Goal: Information Seeking & Learning: Understand process/instructions

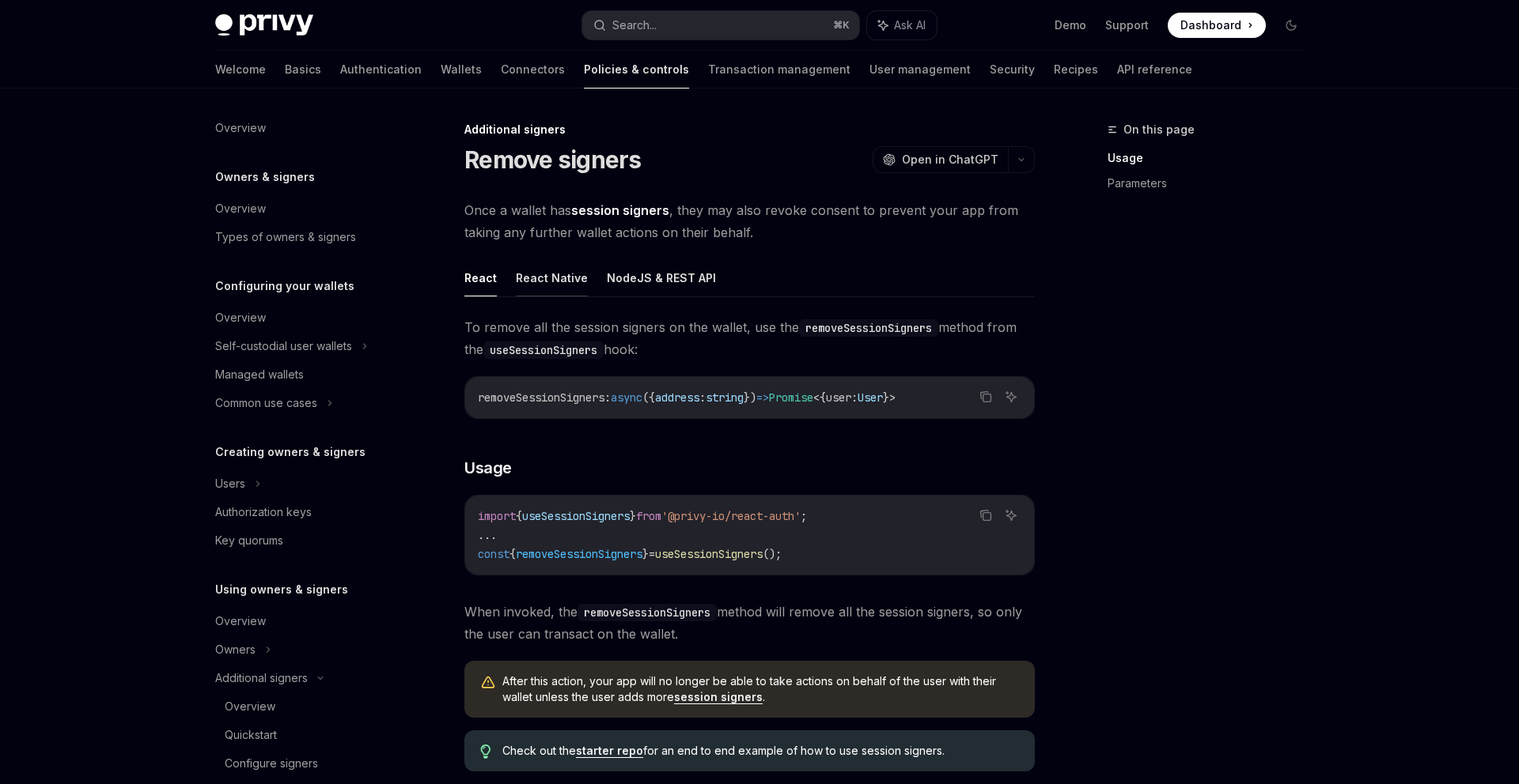
click at [546, 277] on button "React Native" at bounding box center [551, 277] width 72 height 37
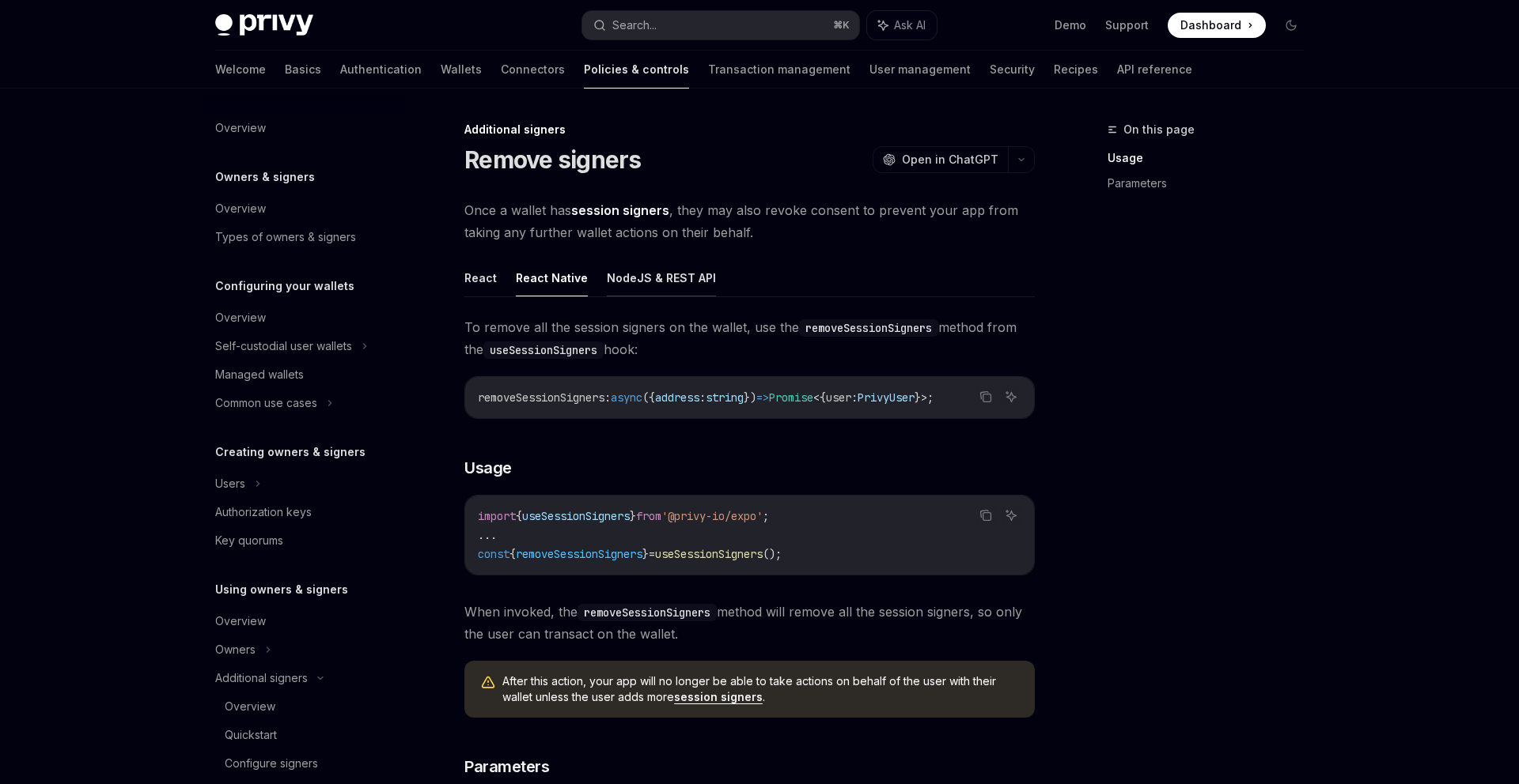
click at [660, 263] on button "NodeJS & REST API" at bounding box center [661, 277] width 109 height 37
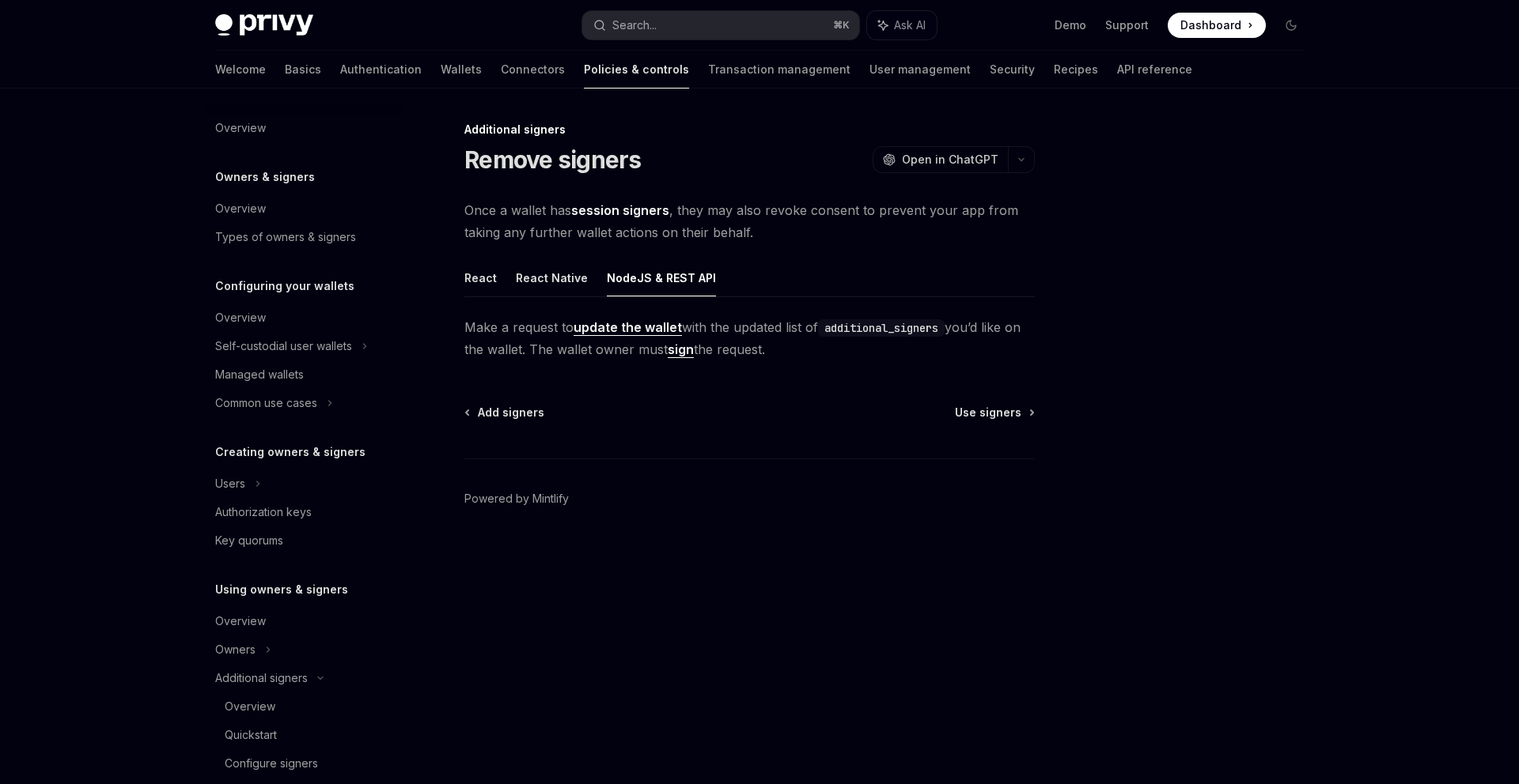
click at [619, 331] on link "update the wallet" at bounding box center [627, 327] width 108 height 16
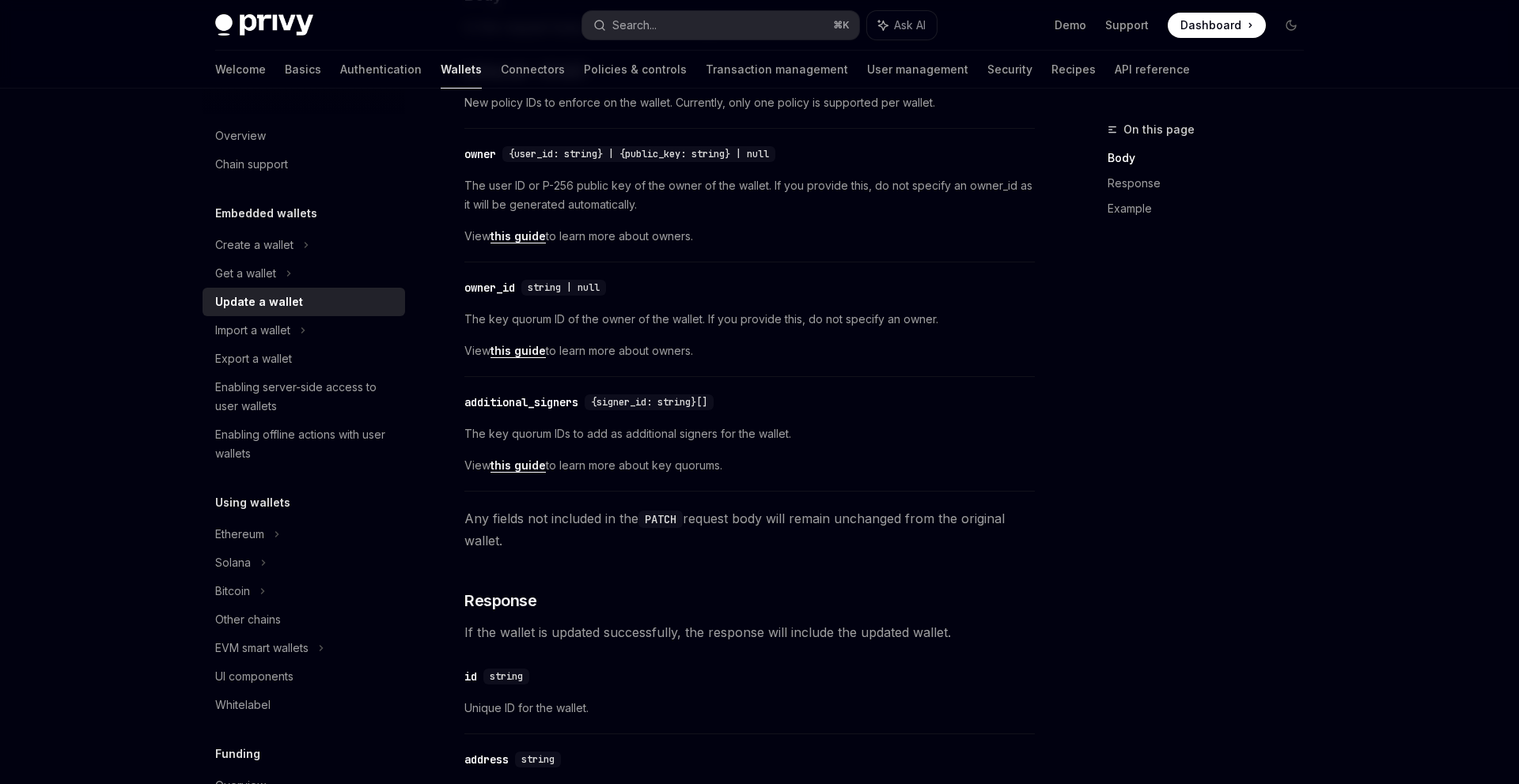
scroll to position [517, 0]
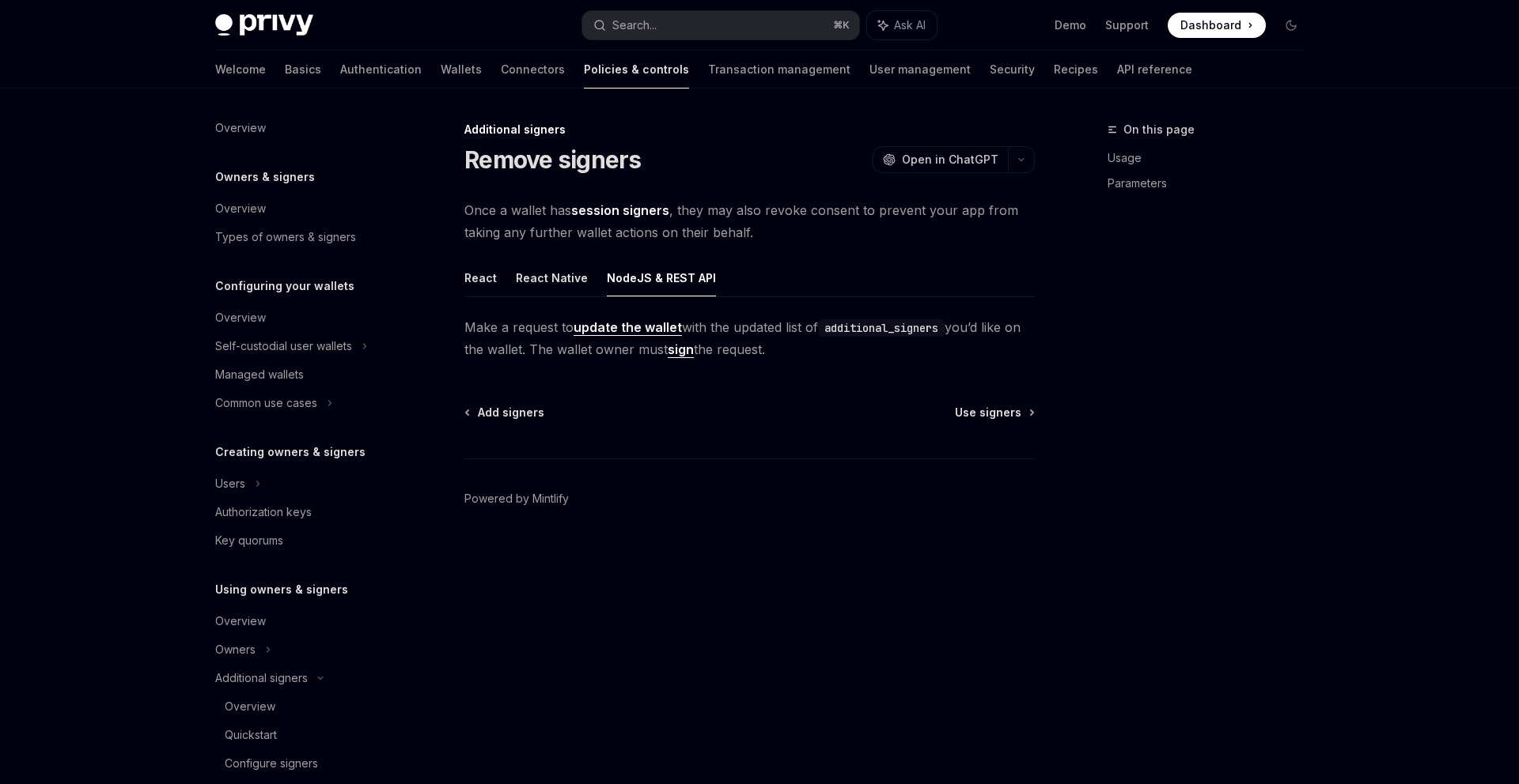
scroll to position [384, 0]
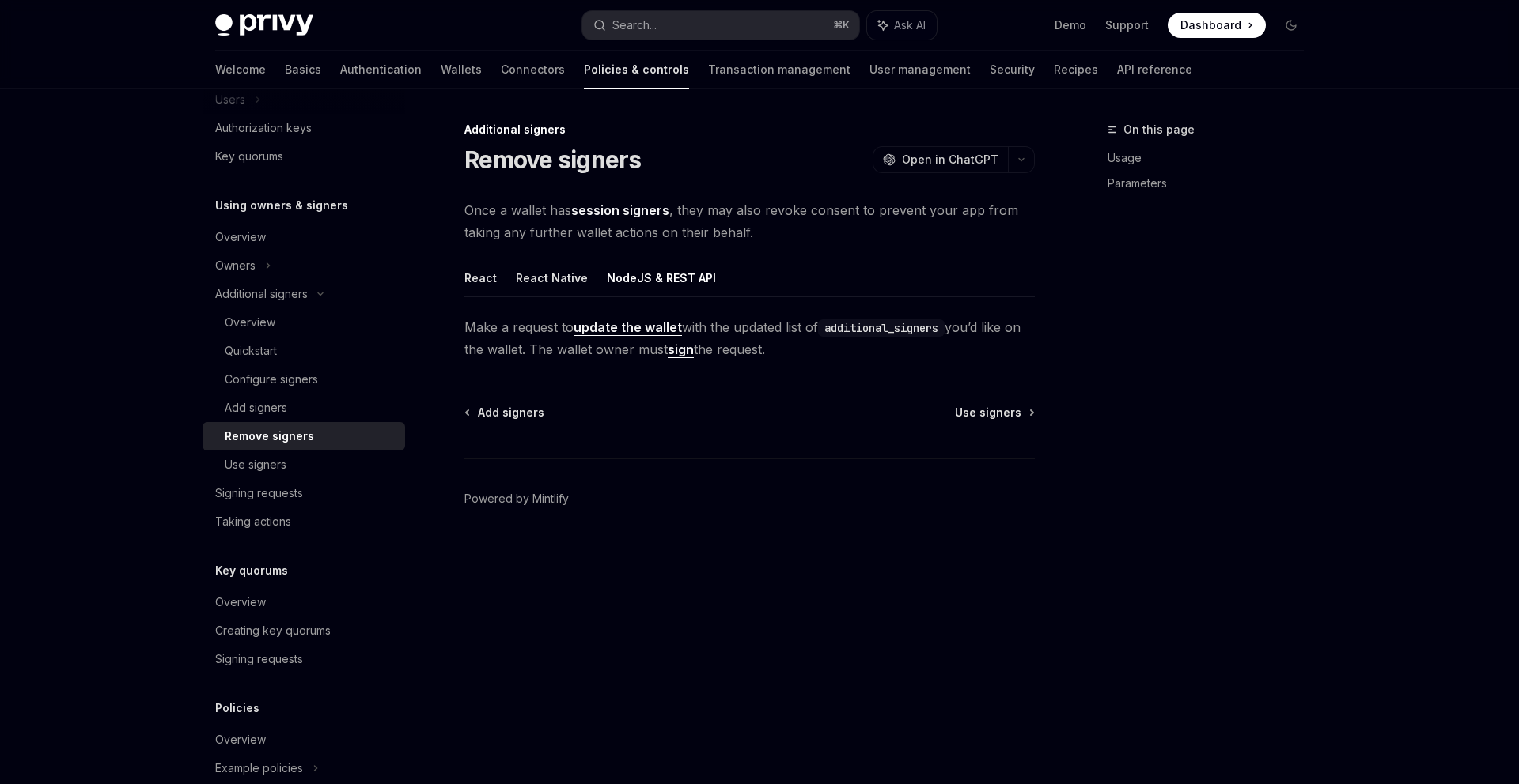
click at [475, 278] on button "React" at bounding box center [481, 277] width 33 height 37
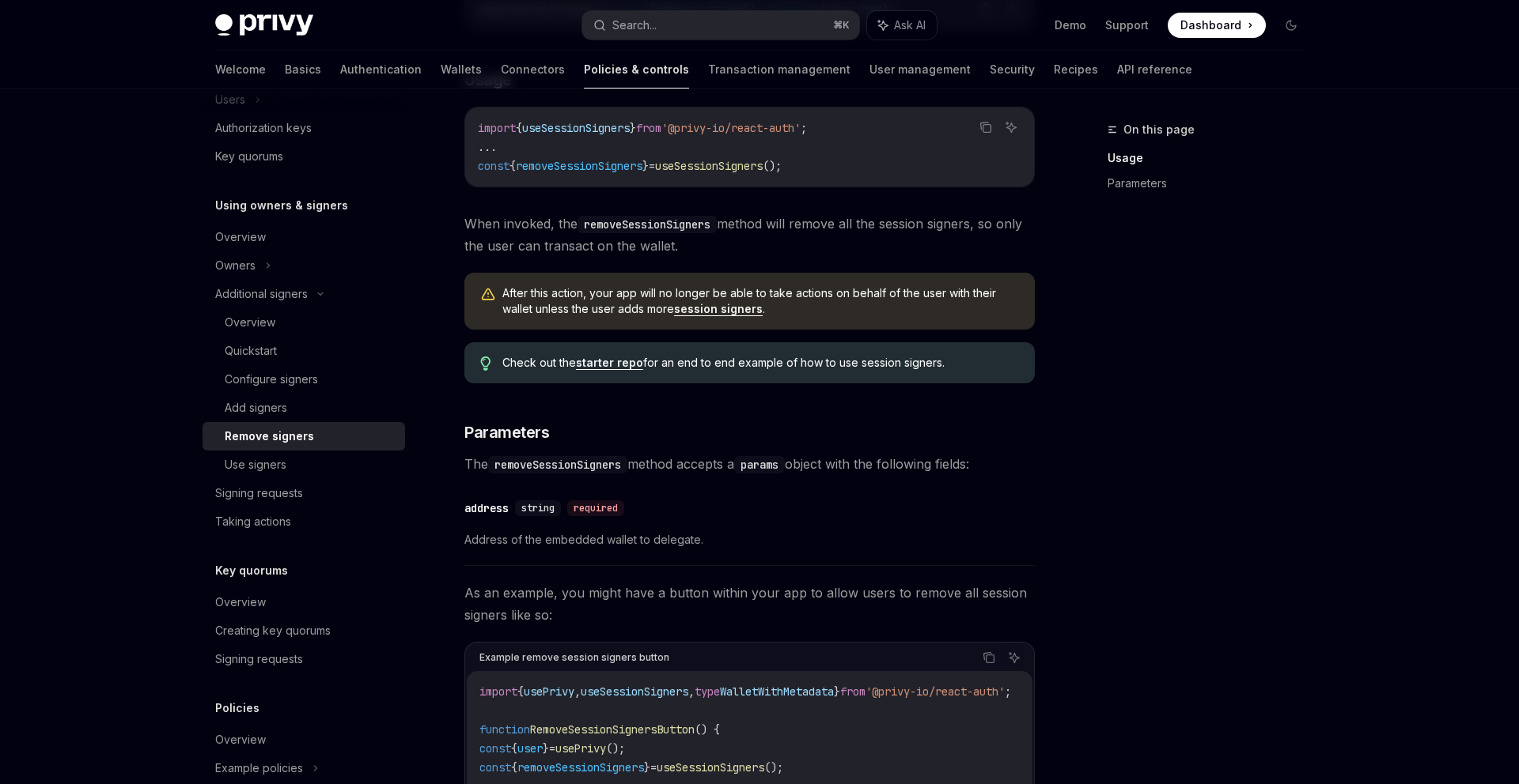
scroll to position [391, 0]
type textarea "*"
